Goal: Entertainment & Leisure: Consume media (video, audio)

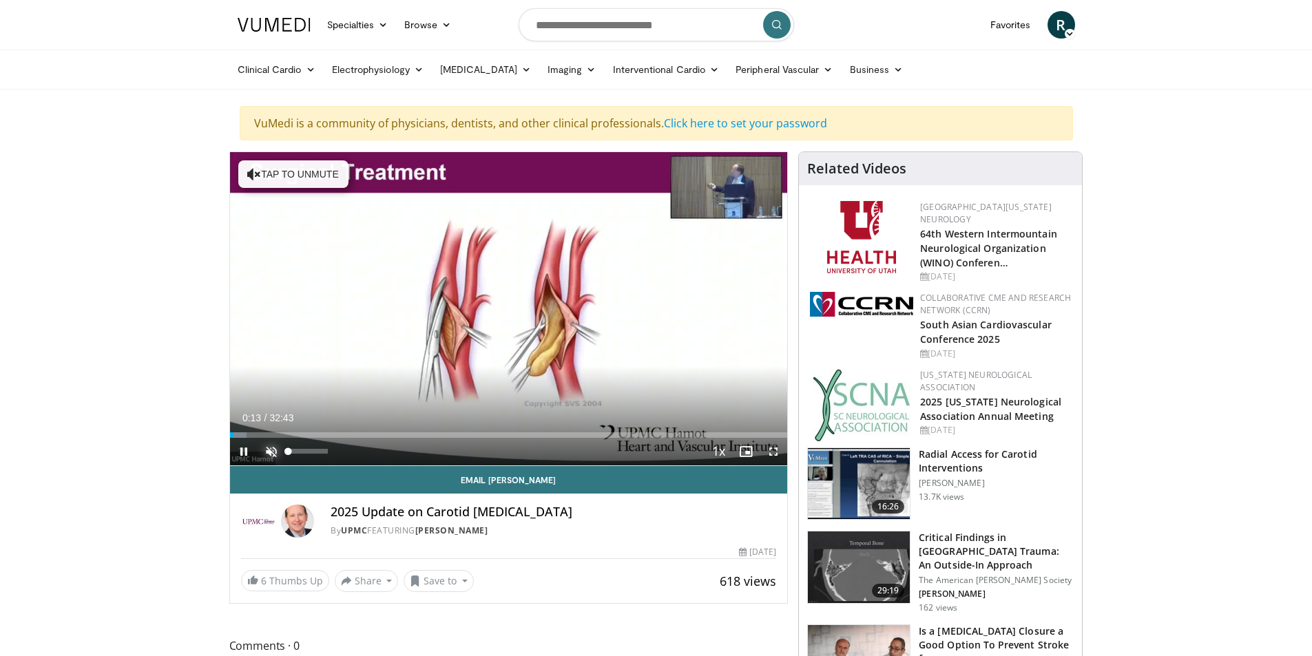
click at [266, 452] on span "Video Player" at bounding box center [271, 452] width 28 height 28
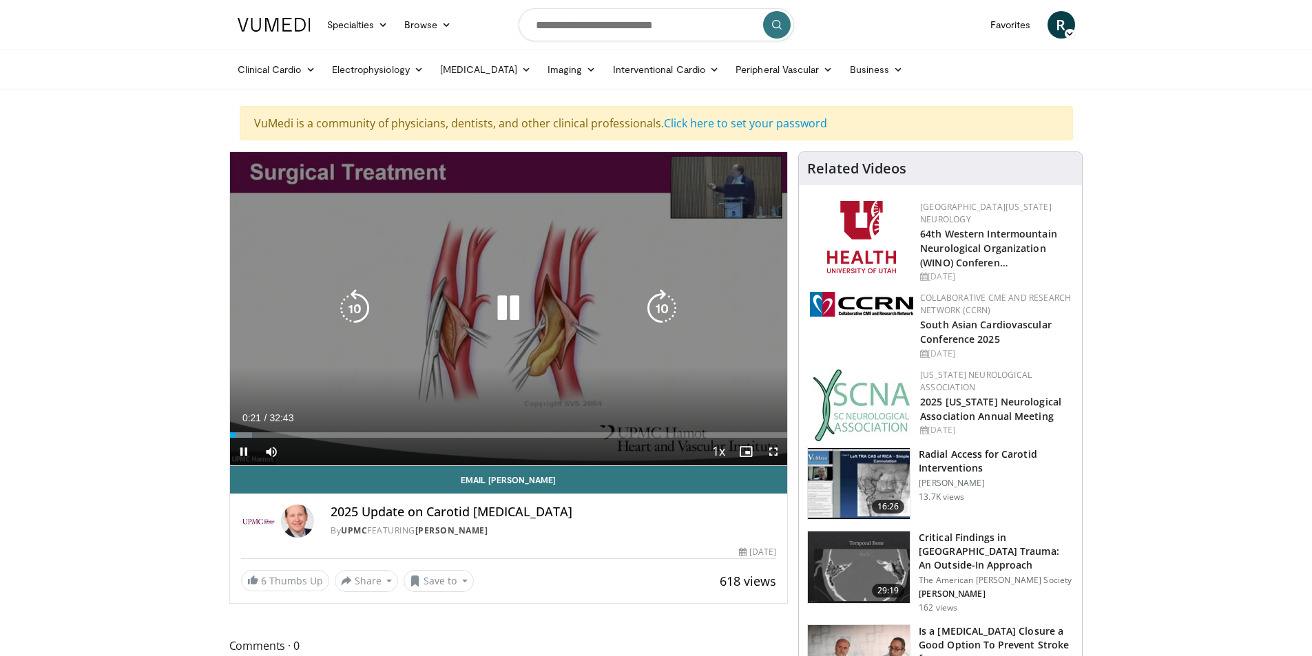
click at [715, 198] on div "10 seconds Tap to unmute" at bounding box center [509, 308] width 558 height 313
click at [505, 311] on icon "Video Player" at bounding box center [508, 308] width 39 height 39
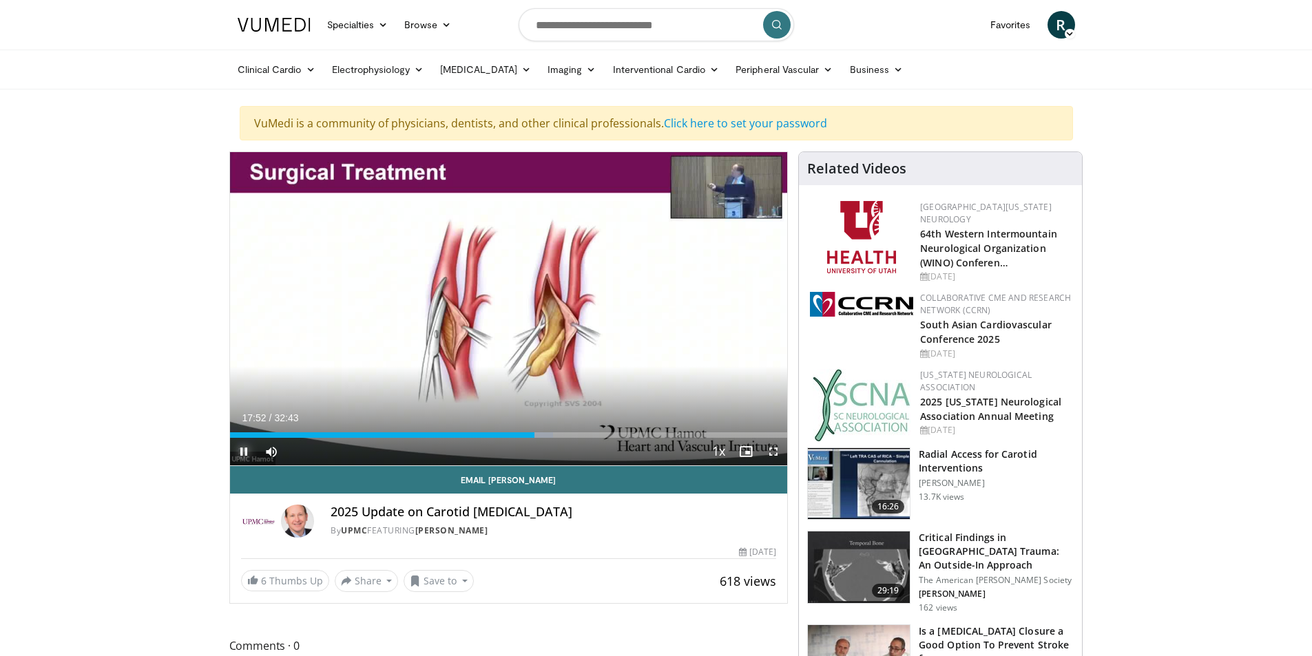
click at [246, 453] on span "Video Player" at bounding box center [244, 452] width 28 height 28
